Goal: Information Seeking & Learning: Learn about a topic

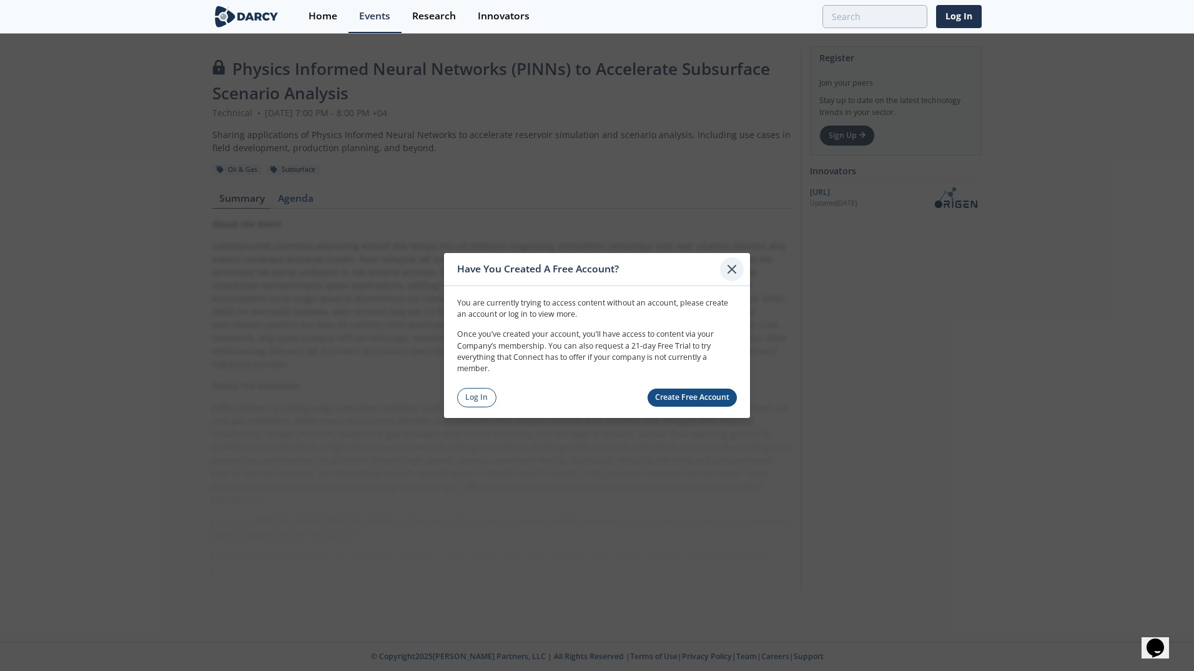
click at [730, 273] on icon at bounding box center [732, 269] width 15 height 15
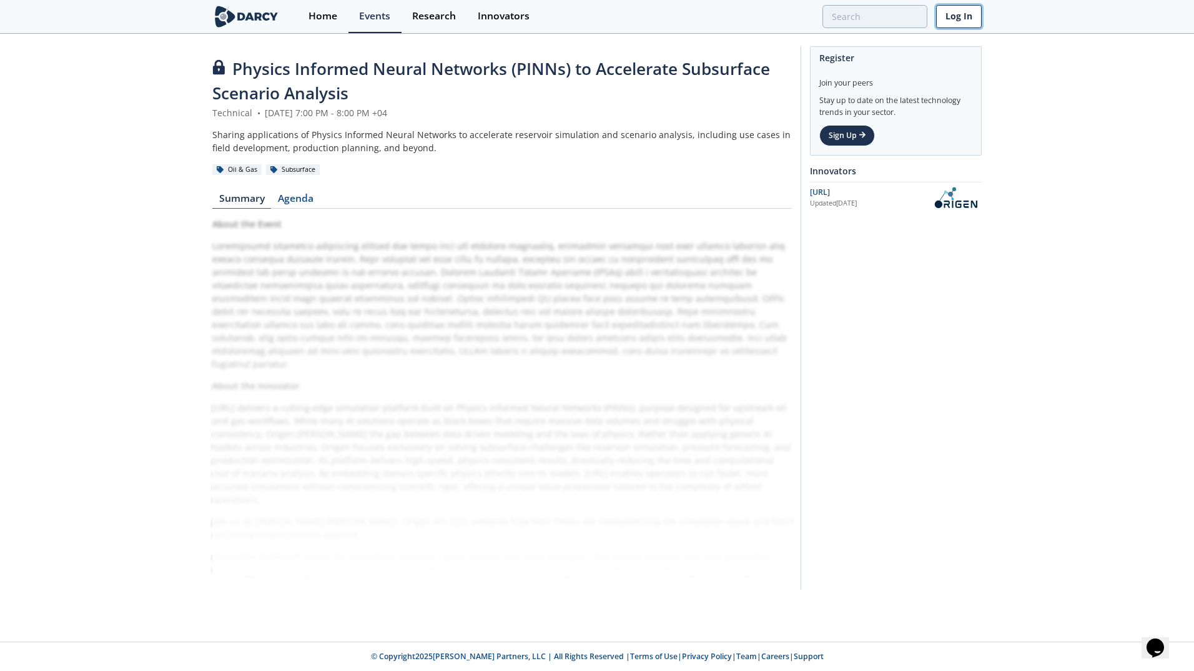
click at [968, 17] on link "Log In" at bounding box center [959, 16] width 46 height 23
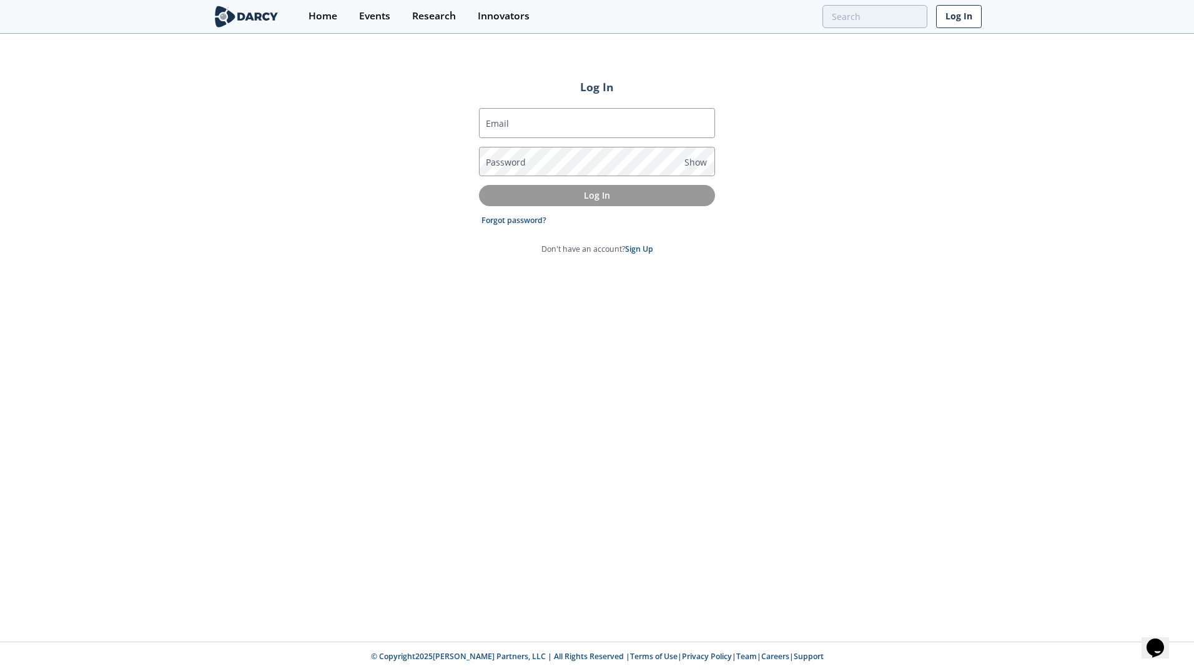
type input "[PERSON_NAME][EMAIL_ADDRESS][DOMAIN_NAME]"
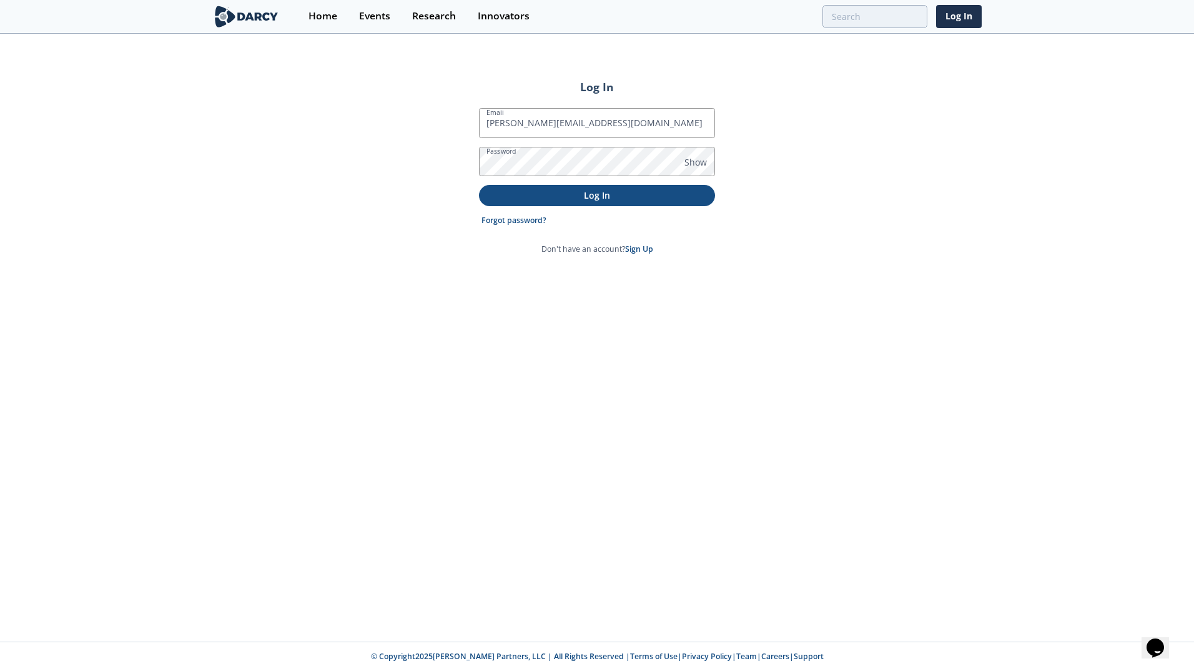
click at [610, 195] on p "Log In" at bounding box center [597, 195] width 219 height 13
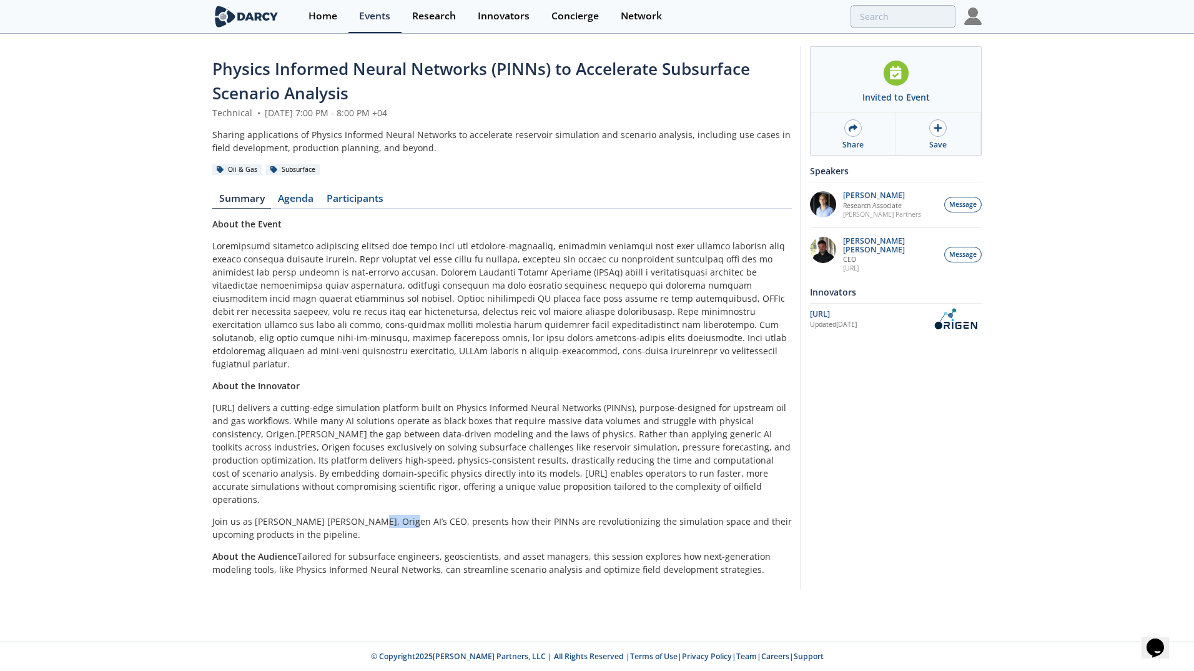
drag, startPoint x: 362, startPoint y: 495, endPoint x: 399, endPoint y: 495, distance: 36.9
click at [399, 515] on p "Join us as [PERSON_NAME] [PERSON_NAME], Origen AI’s CEO, presents how their PIN…" at bounding box center [502, 528] width 580 height 26
click at [253, 401] on p "[URL] delivers a cutting-edge simulation platform built on Physics Informed Neu…" at bounding box center [502, 453] width 580 height 105
drag, startPoint x: 214, startPoint y: 395, endPoint x: 250, endPoint y: 395, distance: 36.9
click at [250, 401] on p "[URL] delivers a cutting-edge simulation platform built on Physics Informed Neu…" at bounding box center [502, 453] width 580 height 105
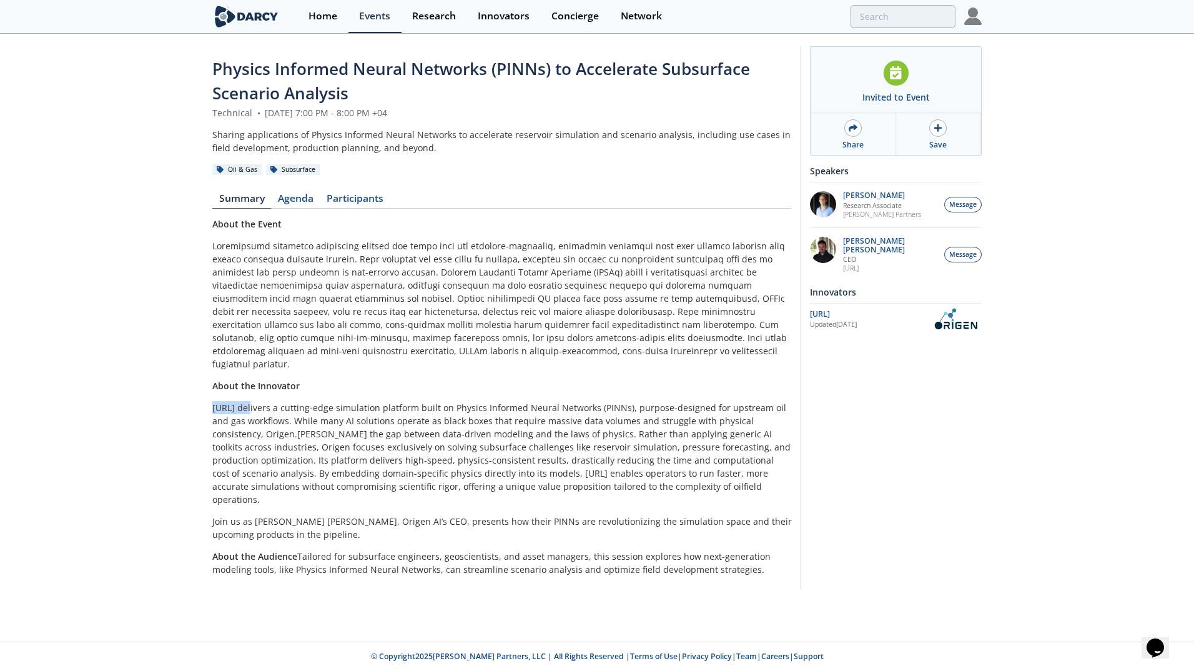
copy p "[URL]"
